Goal: Navigation & Orientation: Find specific page/section

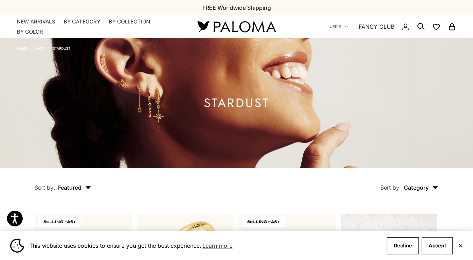
click at [435, 247] on button "Accept" at bounding box center [436, 245] width 31 height 17
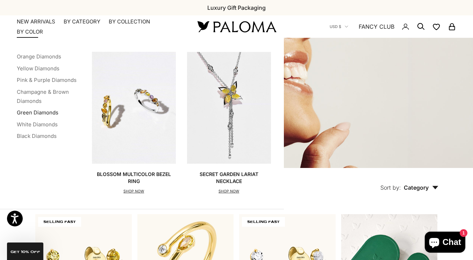
click at [49, 116] on link "Green Diamonds" at bounding box center [38, 112] width 42 height 7
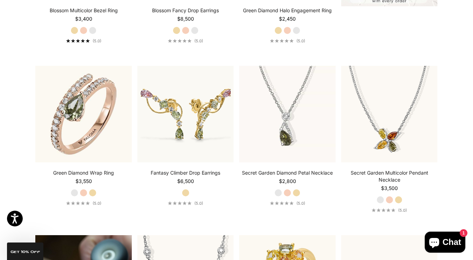
scroll to position [311, 0]
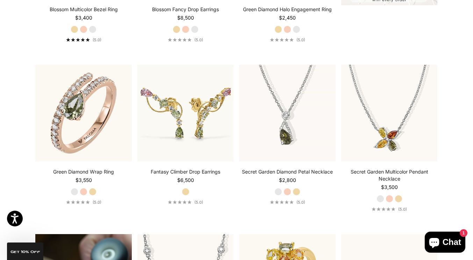
drag, startPoint x: 478, startPoint y: 23, endPoint x: 478, endPoint y: 78, distance: 54.9
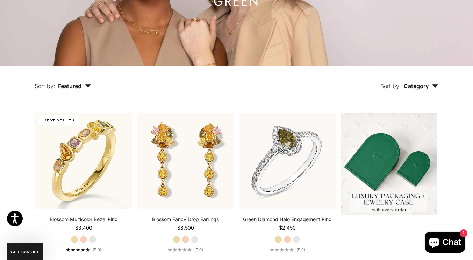
scroll to position [0, 0]
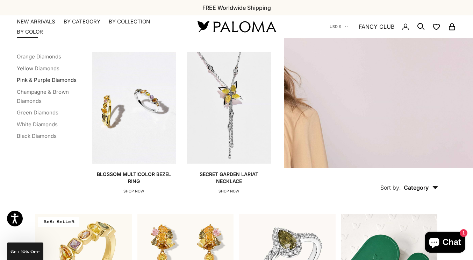
click at [44, 83] on link "Pink & Purple Diamonds" at bounding box center [47, 80] width 60 height 7
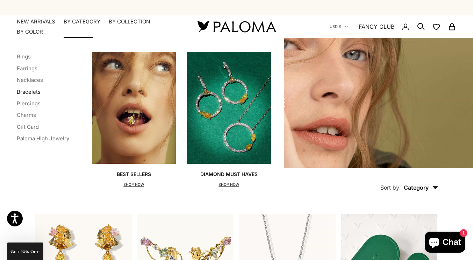
click at [39, 95] on link "Bracelets" at bounding box center [29, 91] width 24 height 7
